Goal: Task Accomplishment & Management: Manage account settings

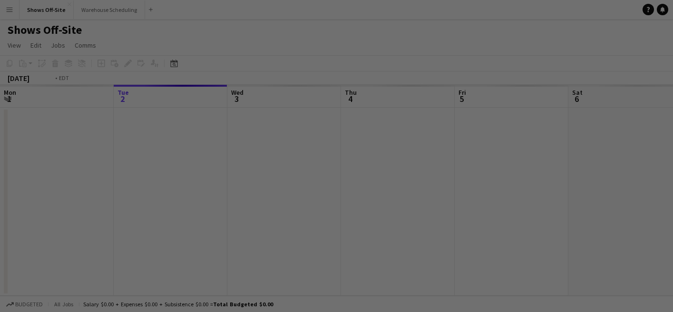
scroll to position [0, 327]
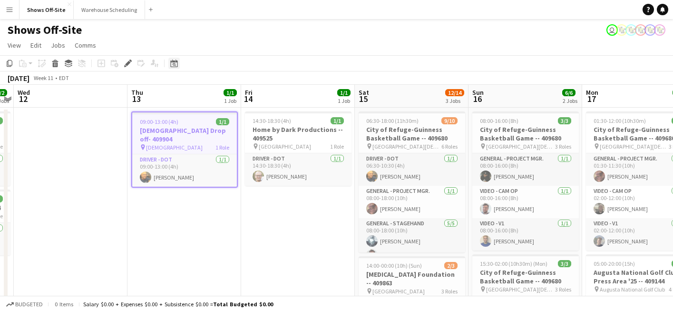
click at [172, 64] on icon "Date picker" at bounding box center [174, 63] width 8 height 8
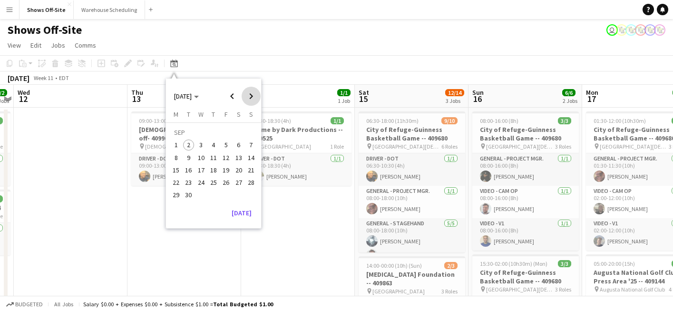
click at [253, 94] on span "Next month" at bounding box center [251, 96] width 19 height 19
click at [212, 141] on span "2" at bounding box center [213, 144] width 11 height 11
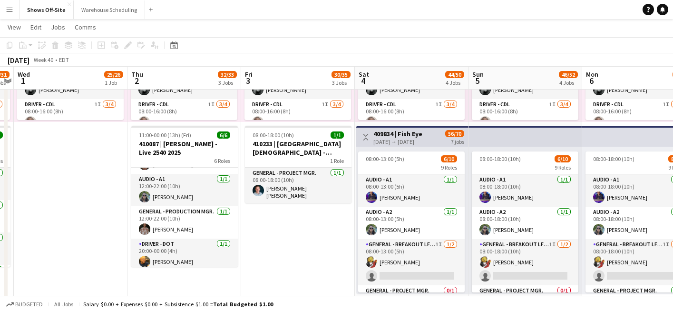
scroll to position [61, 0]
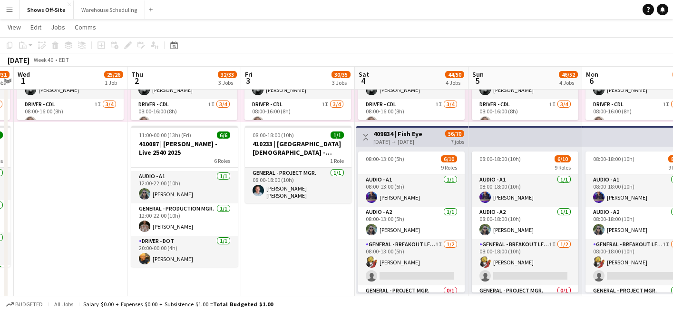
click at [200, 191] on app-card-role "Audio - A1 [DATE] 12:00-22:00 (10h) [PERSON_NAME]" at bounding box center [184, 187] width 107 height 32
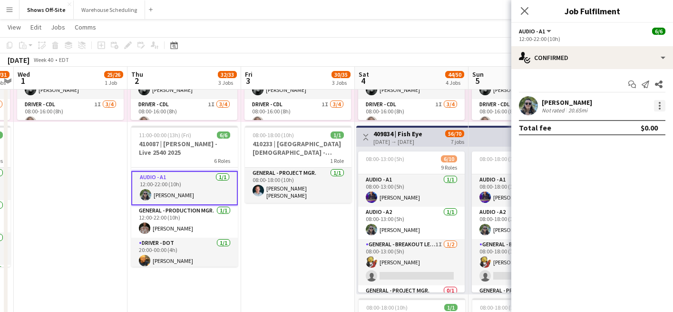
click at [664, 103] on div at bounding box center [659, 105] width 11 height 11
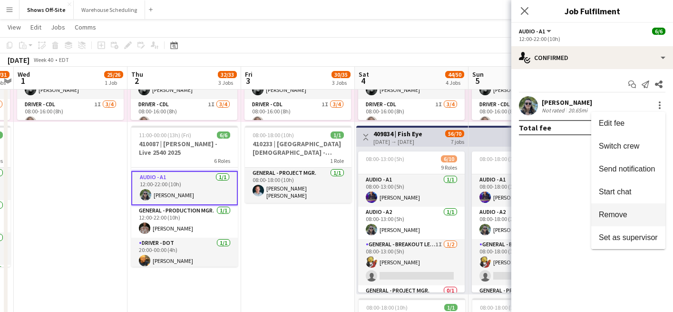
click at [625, 209] on button "Remove" at bounding box center [629, 214] width 74 height 23
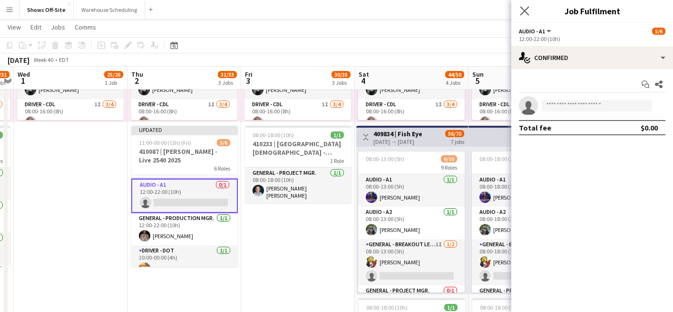
click at [530, 13] on app-icon "Close pop-in" at bounding box center [525, 11] width 14 height 14
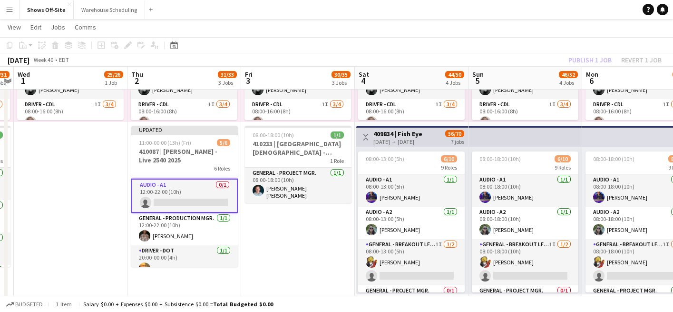
click at [602, 47] on app-toolbar "Copy Paste Paste Command V Paste with crew Command Shift V Paste linked Job [GE…" at bounding box center [336, 45] width 673 height 16
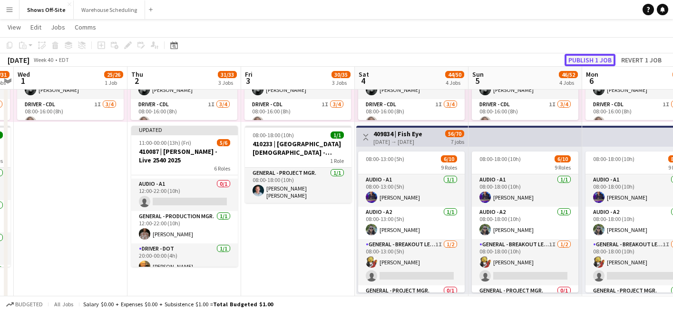
click at [602, 60] on button "Publish 1 job" at bounding box center [590, 60] width 51 height 12
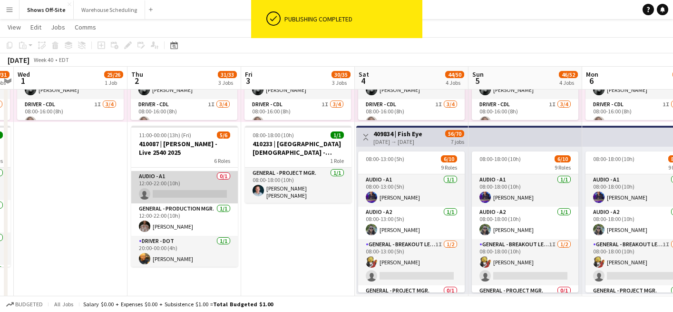
click at [183, 187] on app-card-role "Audio - A1 0/1 12:00-22:00 (10h) single-neutral-actions" at bounding box center [184, 187] width 107 height 32
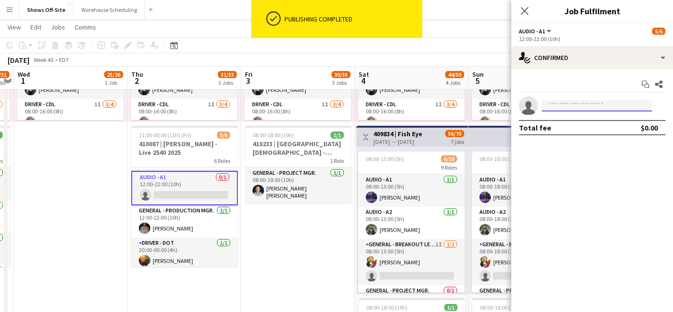
click at [577, 105] on input at bounding box center [597, 105] width 110 height 11
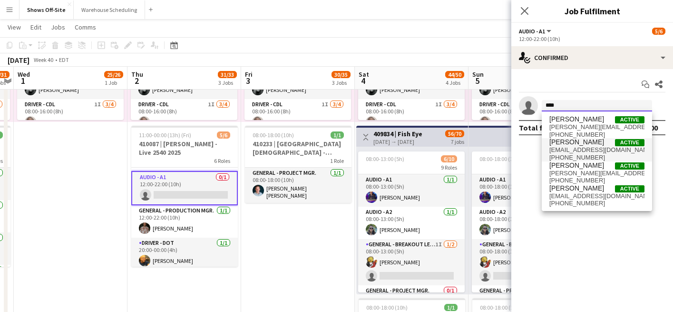
type input "****"
click at [570, 140] on span "[PERSON_NAME]" at bounding box center [577, 142] width 55 height 8
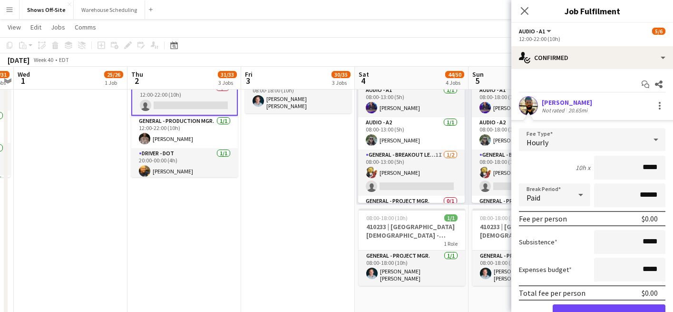
scroll to position [42, 0]
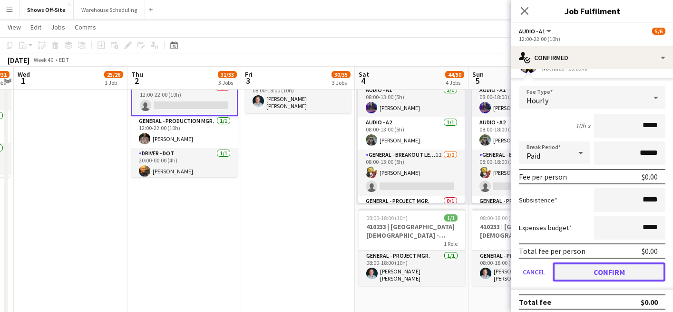
click at [598, 273] on button "Confirm" at bounding box center [609, 271] width 113 height 19
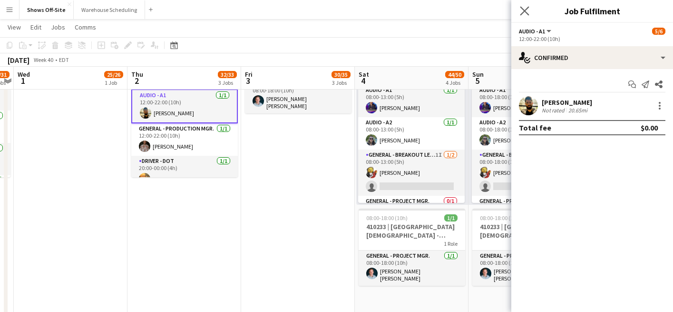
click at [521, 16] on app-icon "Close pop-in" at bounding box center [525, 11] width 14 height 14
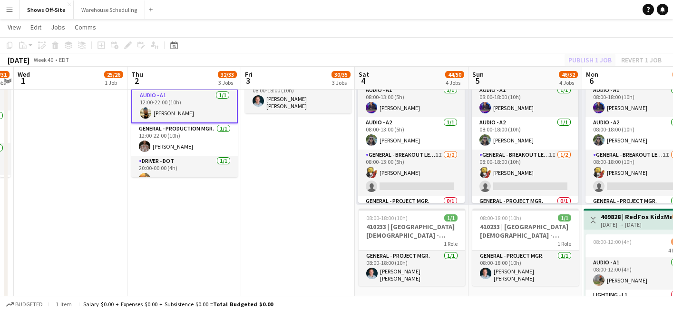
click at [581, 63] on div "Publish 1 job Revert 1 job" at bounding box center [615, 60] width 116 height 12
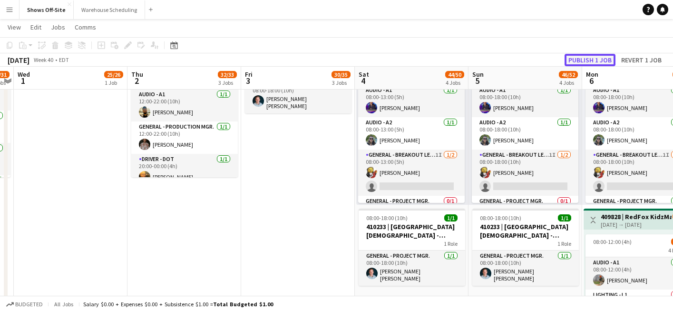
click at [581, 63] on button "Publish 1 job" at bounding box center [590, 60] width 51 height 12
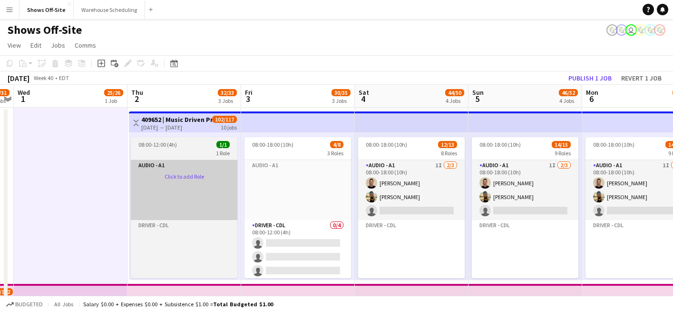
click at [185, 178] on app-card-role-placeholder "Audio - A1 Click to add Role" at bounding box center [184, 190] width 107 height 60
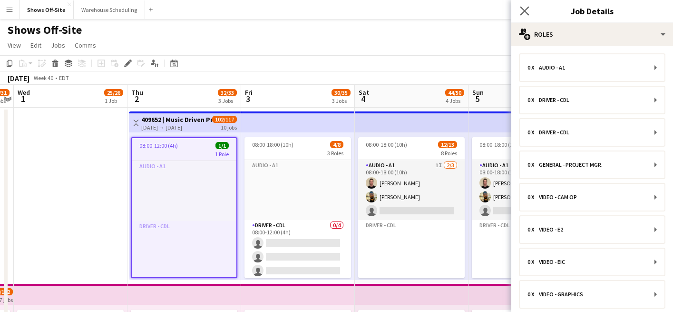
click at [525, 16] on app-icon "Close pop-in" at bounding box center [525, 11] width 14 height 14
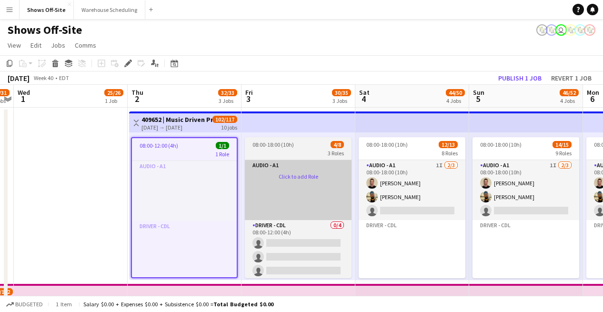
click at [275, 165] on app-card-role-placeholder "Audio - A1 Click to add Role" at bounding box center [298, 190] width 107 height 60
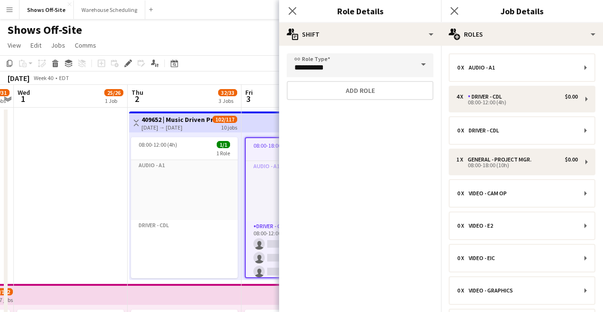
click at [285, 8] on div "Close pop-in" at bounding box center [292, 11] width 27 height 22
click at [290, 14] on icon "Close pop-in" at bounding box center [291, 10] width 9 height 9
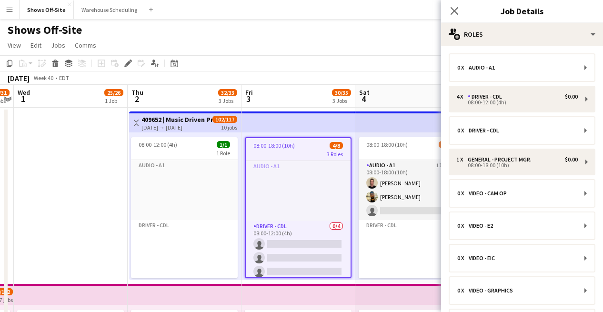
click at [457, 2] on div "Close pop-in" at bounding box center [454, 11] width 27 height 22
click at [457, 7] on icon at bounding box center [453, 10] width 9 height 9
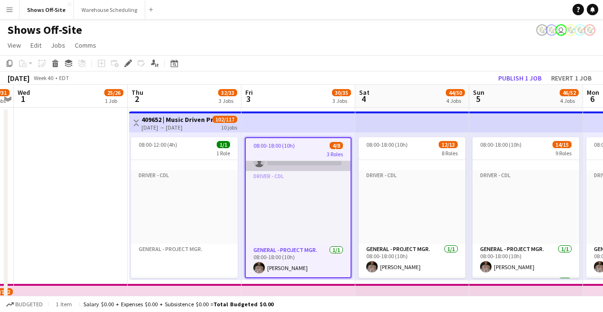
scroll to position [148, 0]
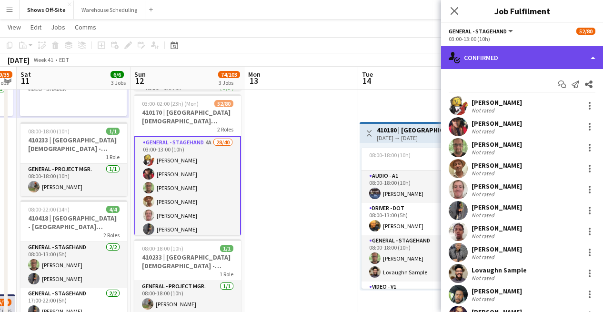
click at [514, 52] on div "single-neutral-actions-check-2 Confirmed" at bounding box center [522, 57] width 162 height 23
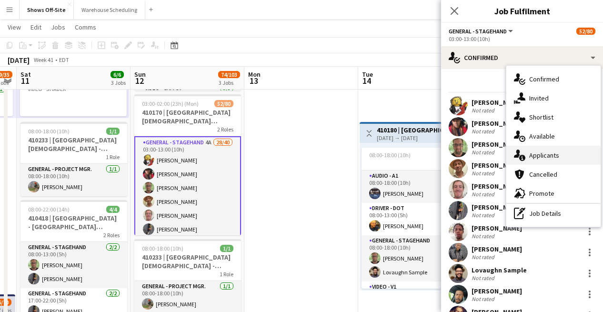
click at [546, 159] on span "Applicants" at bounding box center [544, 155] width 30 height 9
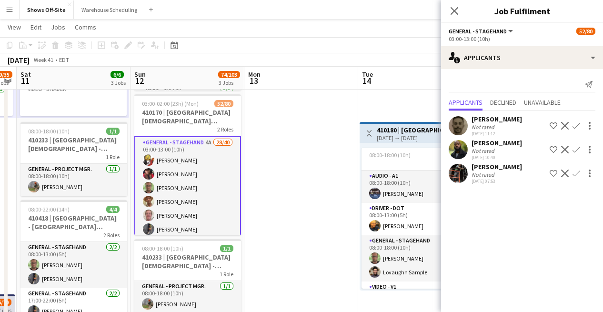
click at [578, 125] on app-icon "Confirm" at bounding box center [576, 126] width 8 height 8
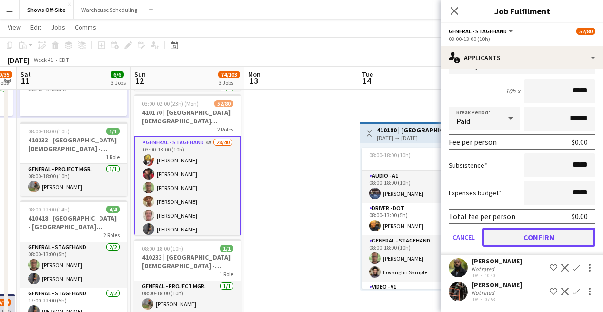
click at [542, 234] on button "Confirm" at bounding box center [538, 237] width 113 height 19
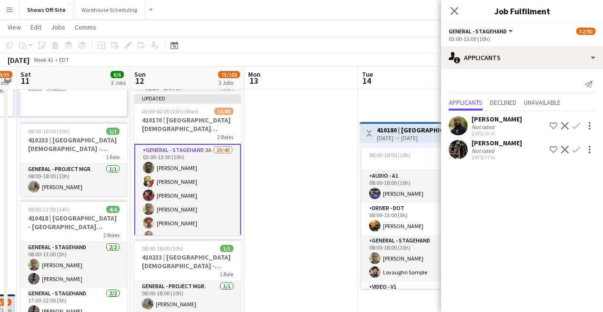
click at [582, 128] on div at bounding box center [588, 125] width 13 height 11
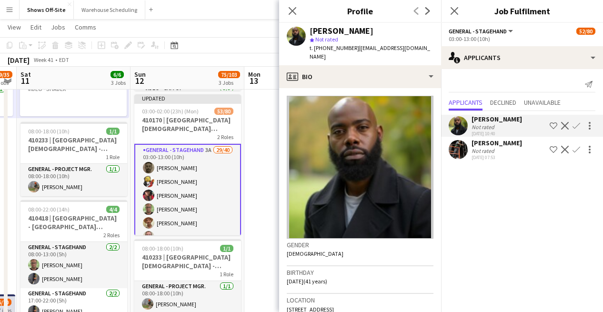
click at [577, 111] on div "[PERSON_NAME] Not rated [DATE] 10:40 Shortlist crew Decline Confirm [PERSON_NAM…" at bounding box center [522, 136] width 162 height 51
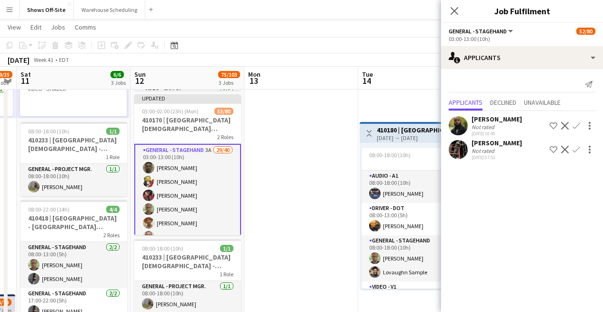
click at [577, 122] on app-icon "Confirm" at bounding box center [576, 126] width 8 height 8
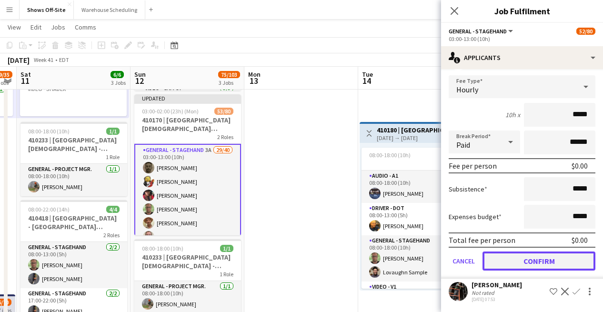
click at [533, 255] on button "Confirm" at bounding box center [538, 260] width 113 height 19
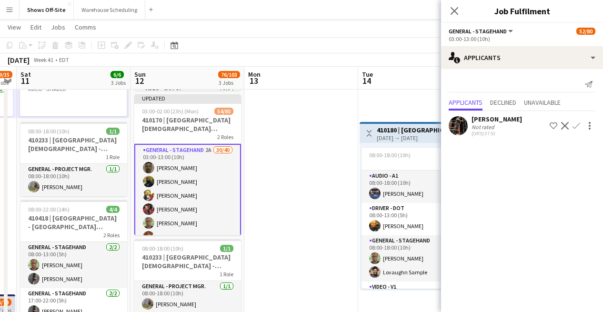
click at [575, 128] on app-icon "Confirm" at bounding box center [576, 126] width 8 height 8
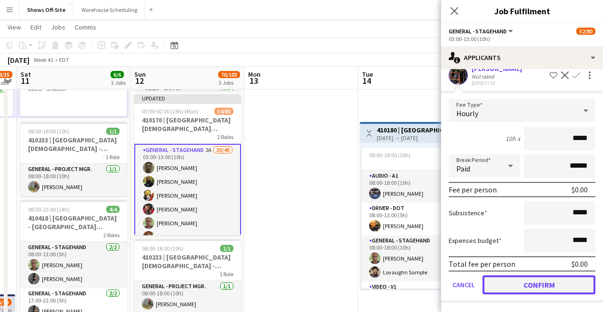
click at [530, 283] on button "Confirm" at bounding box center [538, 284] width 113 height 19
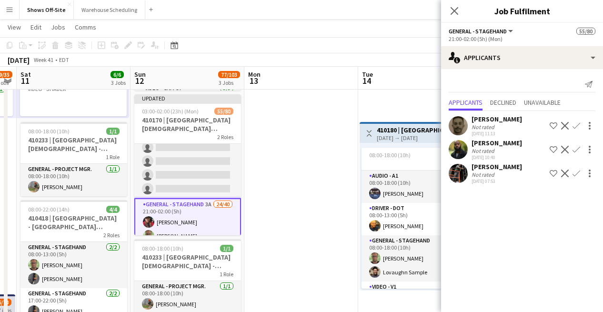
click at [580, 129] on button "Confirm" at bounding box center [575, 125] width 11 height 11
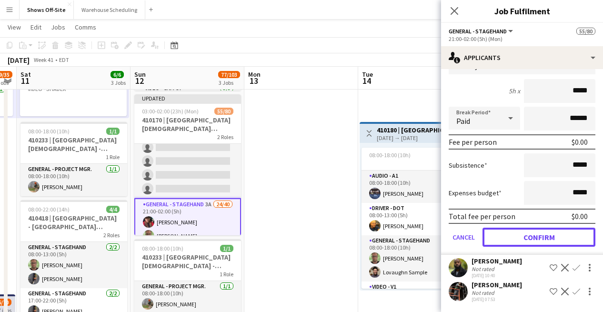
click at [541, 234] on button "Confirm" at bounding box center [538, 237] width 113 height 19
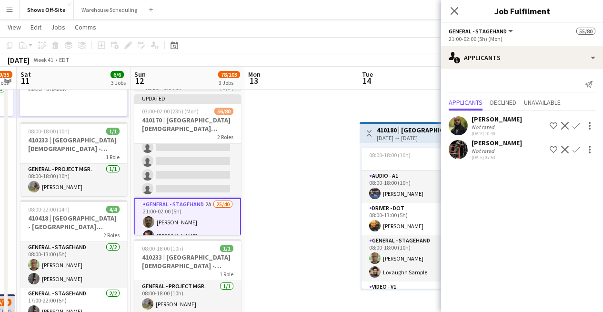
click at [579, 126] on app-icon "Confirm" at bounding box center [576, 126] width 8 height 8
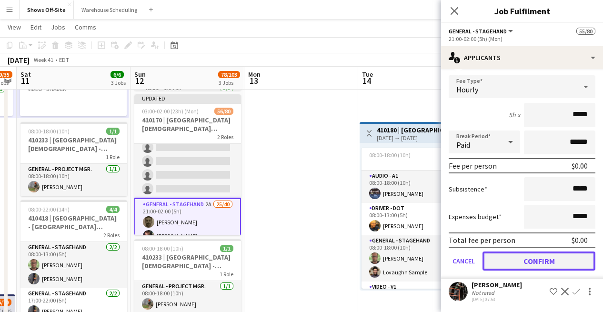
click at [537, 268] on button "Confirm" at bounding box center [538, 260] width 113 height 19
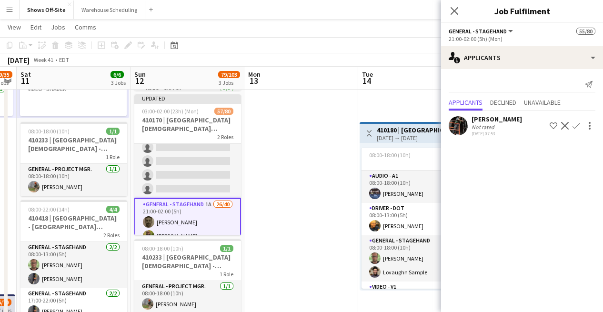
click at [570, 127] on button "Decline" at bounding box center [564, 125] width 11 height 11
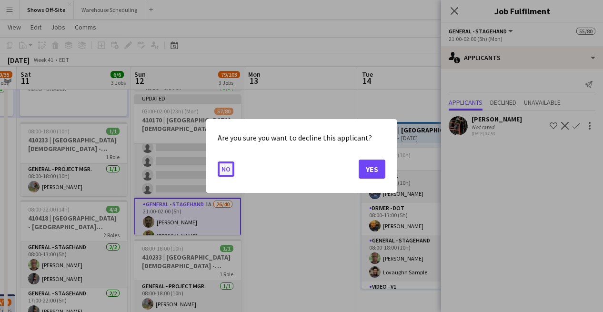
click at [224, 173] on button "No" at bounding box center [226, 168] width 17 height 15
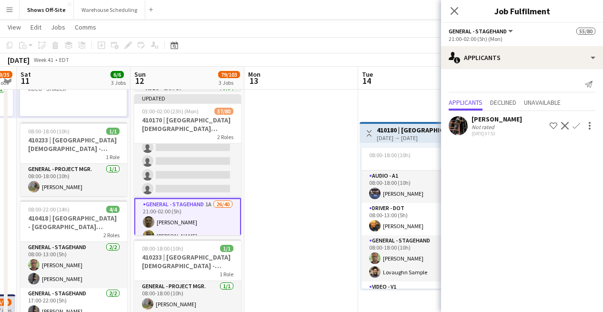
click at [577, 123] on app-icon "Confirm" at bounding box center [576, 126] width 8 height 8
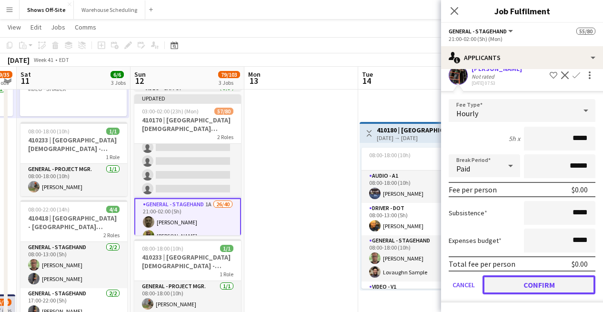
click at [532, 278] on button "Confirm" at bounding box center [538, 284] width 113 height 19
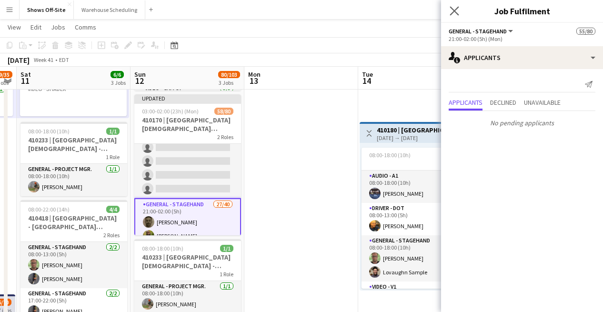
click at [450, 16] on app-icon "Close pop-in" at bounding box center [454, 11] width 14 height 14
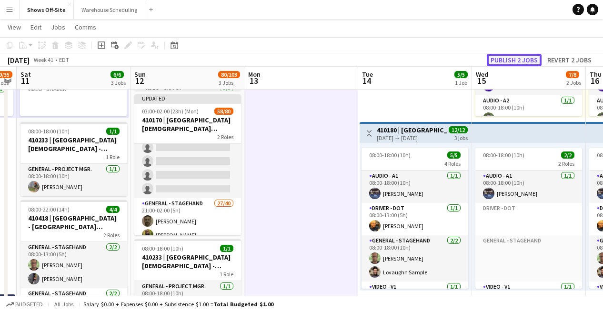
click at [491, 63] on button "Publish 2 jobs" at bounding box center [513, 60] width 55 height 12
